Goal: Navigation & Orientation: Go to known website

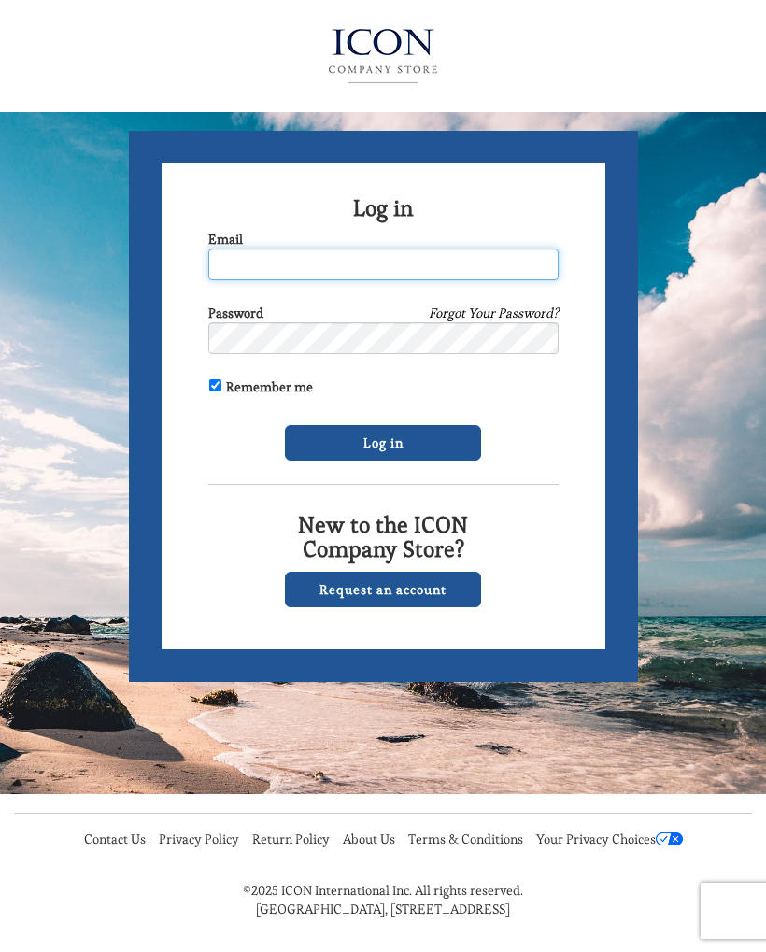
click at [502, 264] on input "Email" at bounding box center [383, 265] width 350 height 32
type input "wgeronimo@gmail.com"
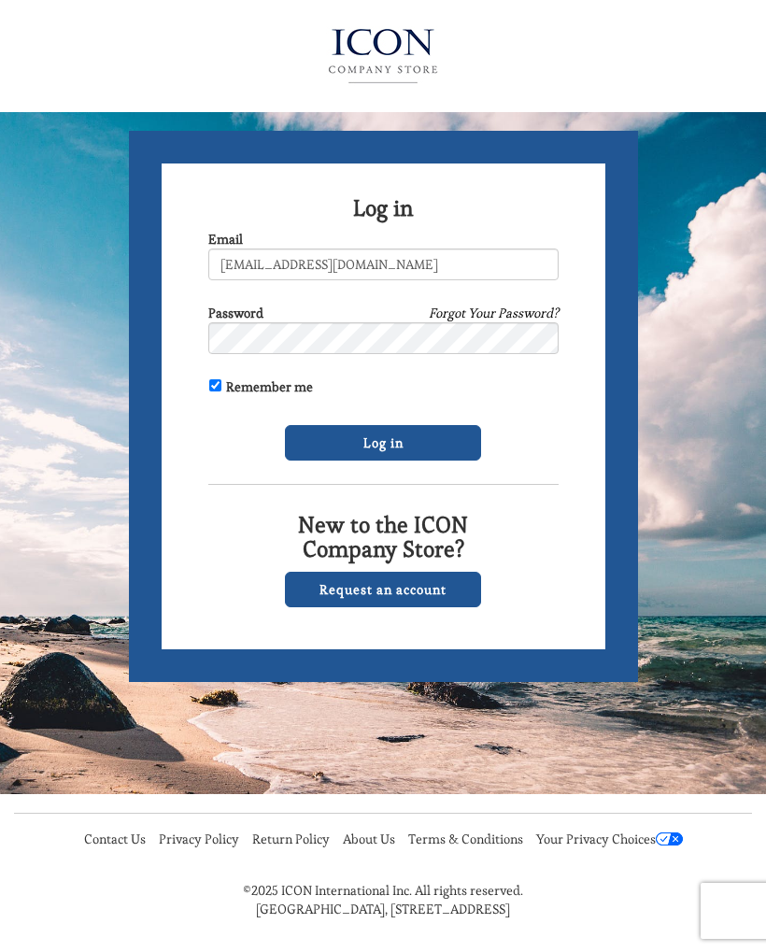
click at [454, 447] on input "Log in" at bounding box center [383, 443] width 196 height 36
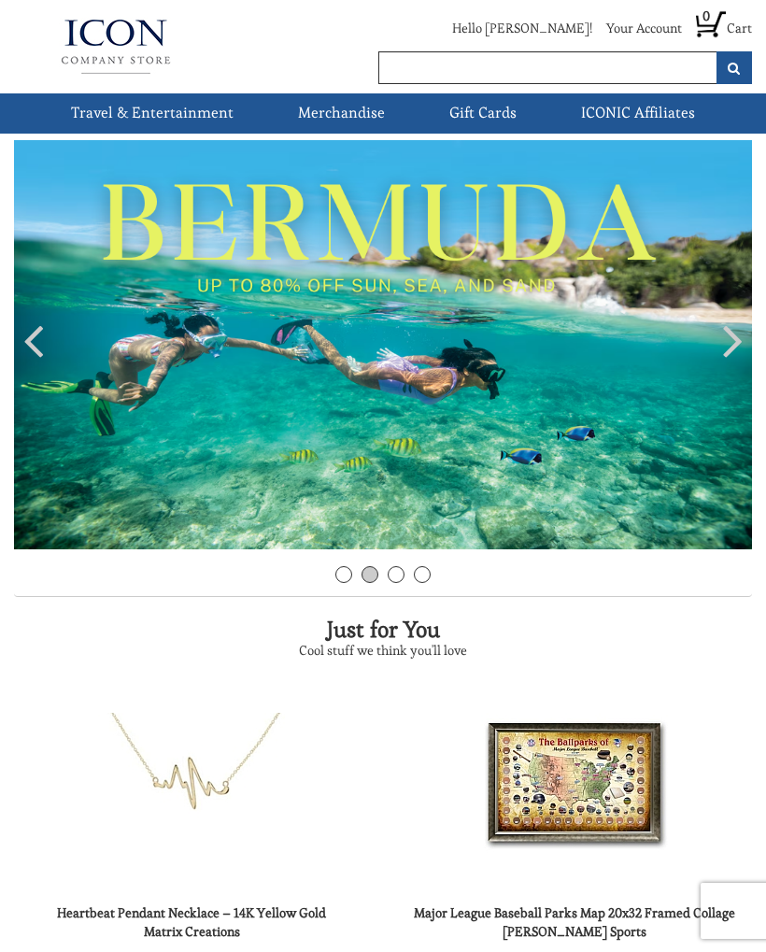
click at [0, 0] on link "Cruises" at bounding box center [0, 0] width 0 height 0
click at [0, 0] on link "Live Events" at bounding box center [0, 0] width 0 height 0
